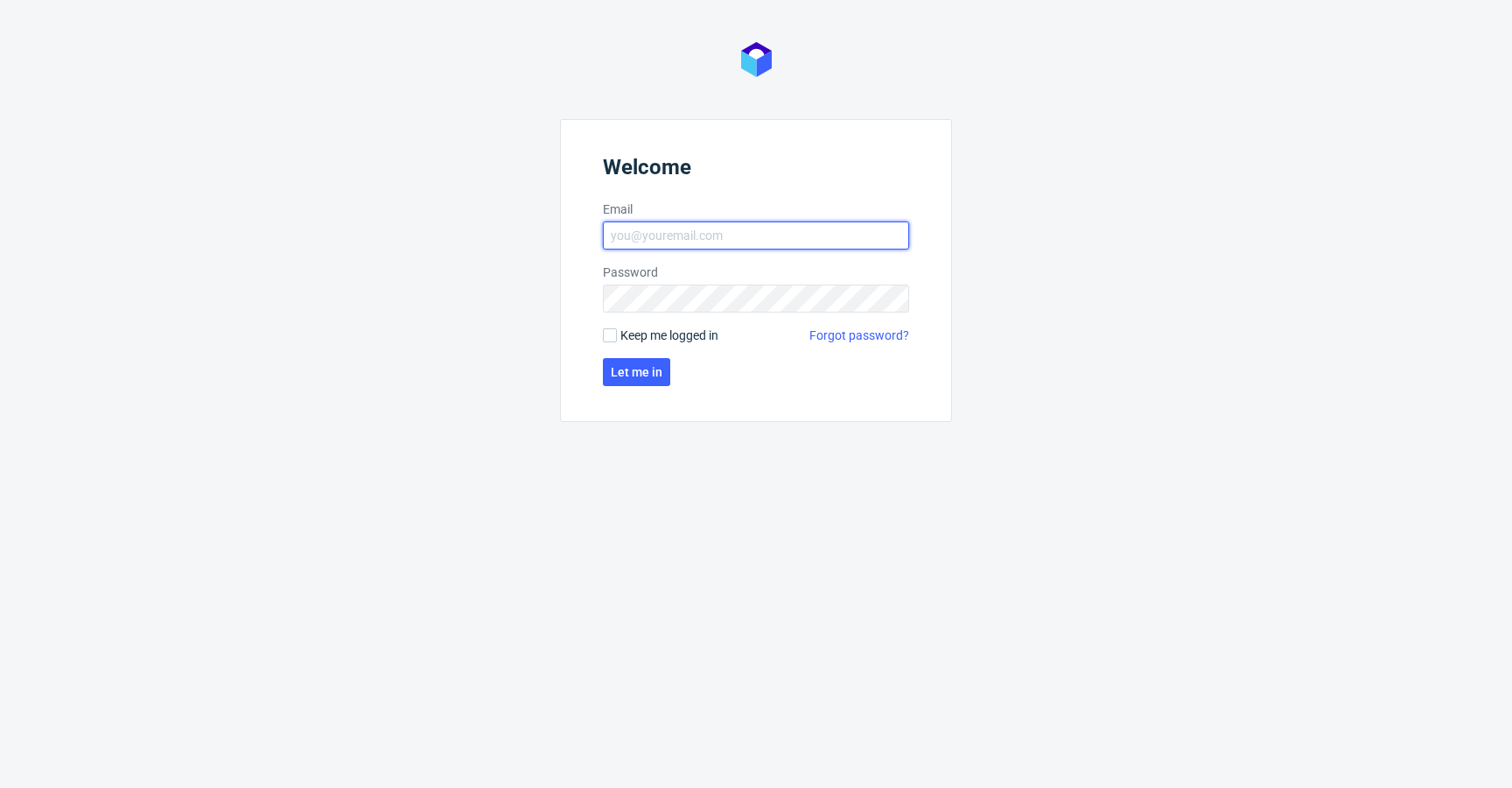
type input "[EMAIL_ADDRESS][DOMAIN_NAME]"
click at [668, 346] on form "Welcome Email [EMAIL_ADDRESS][DOMAIN_NAME] Password Keep me logged in Forgot pa…" at bounding box center [756, 271] width 392 height 303
click at [676, 339] on span "Keep me logged in" at bounding box center [669, 335] width 98 height 18
click at [617, 339] on input "Keep me logged in" at bounding box center [609, 335] width 14 height 14
checkbox input "true"
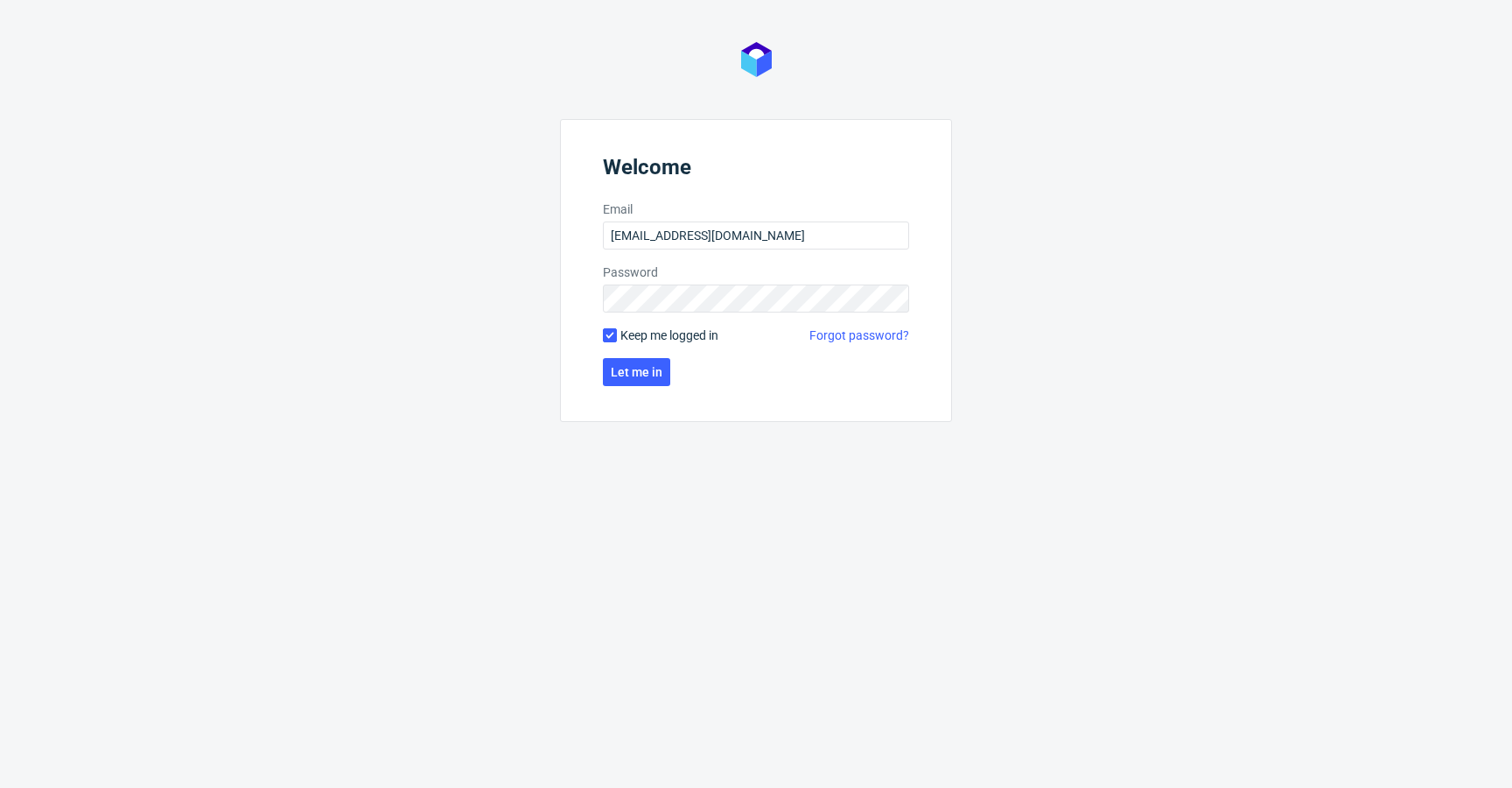
click at [658, 357] on form "Welcome Email [EMAIL_ADDRESS][DOMAIN_NAME] Password Keep me logged in Forgot pa…" at bounding box center [756, 271] width 392 height 303
click at [660, 364] on button "Let me in" at bounding box center [636, 372] width 67 height 28
